Goal: Information Seeking & Learning: Understand process/instructions

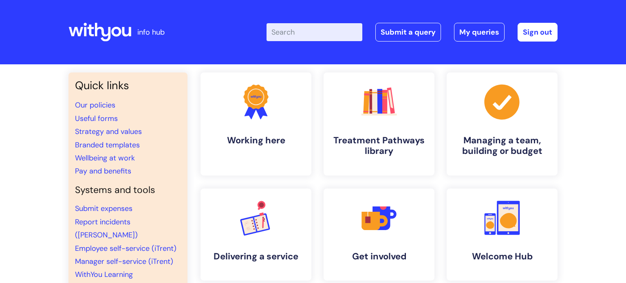
click at [295, 35] on input "Enter your search term here..." at bounding box center [315, 32] width 96 height 18
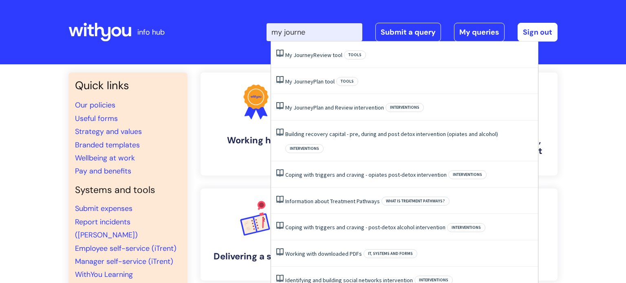
type input "my journey"
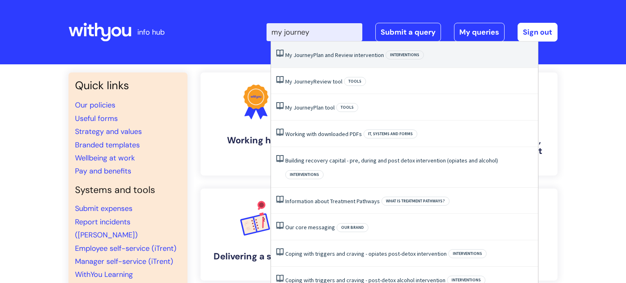
click at [314, 58] on link "My Journey Plan and Review intervention" at bounding box center [334, 54] width 99 height 7
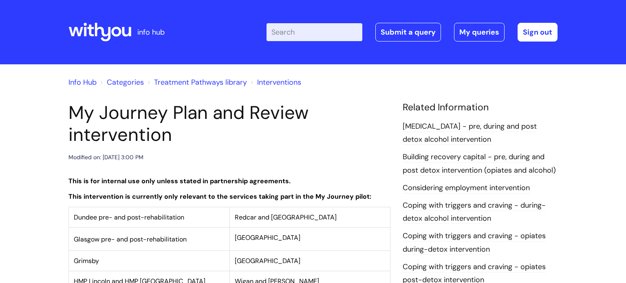
click at [289, 33] on input "Enter your search term here..." at bounding box center [315, 32] width 96 height 18
type input "my journey"
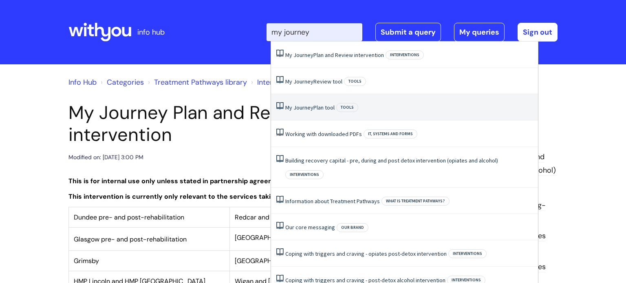
click at [323, 108] on link "My Journey Plan tool" at bounding box center [309, 107] width 49 height 7
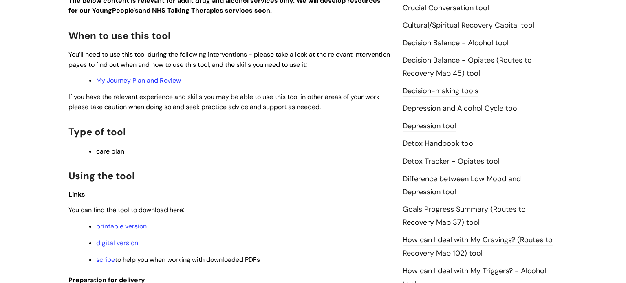
scroll to position [401, 0]
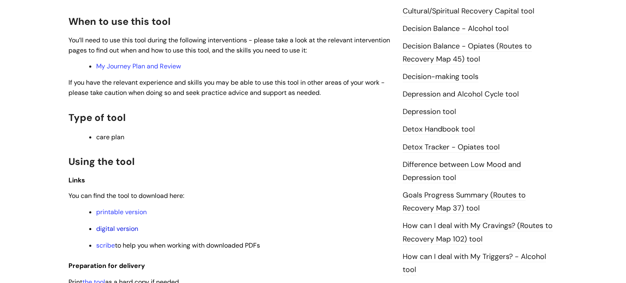
click at [127, 232] on link "digital version" at bounding box center [117, 229] width 42 height 9
